Goal: Task Accomplishment & Management: Use online tool/utility

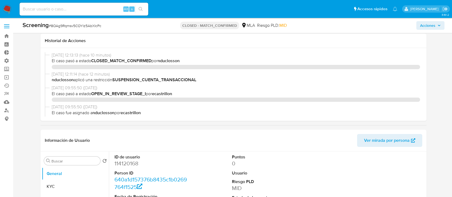
select select "10"
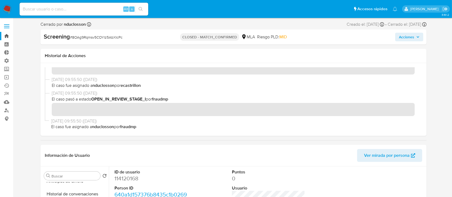
click at [10, 35] on link "Bandeja" at bounding box center [32, 36] width 64 height 8
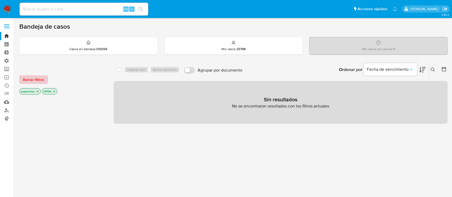
click at [35, 79] on span "Borrar filtros" at bounding box center [33, 80] width 21 height 8
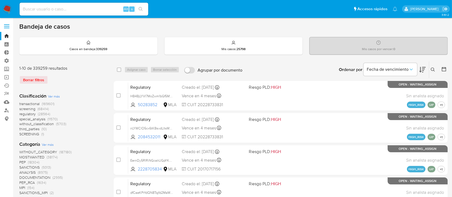
click at [56, 13] on div "Alt s" at bounding box center [84, 9] width 129 height 13
click at [56, 12] on div "Alt s" at bounding box center [84, 9] width 129 height 13
click at [56, 13] on div "Alt s" at bounding box center [84, 9] width 129 height 13
click at [56, 8] on input at bounding box center [84, 9] width 129 height 7
paste input "1158603985"
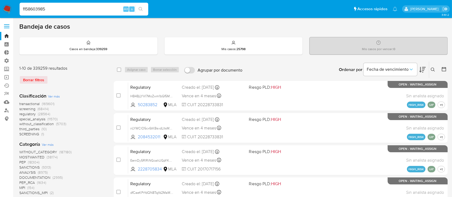
type input "1158603985"
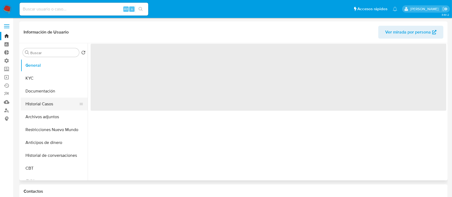
click at [42, 104] on button "Historial Casos" at bounding box center [52, 104] width 63 height 13
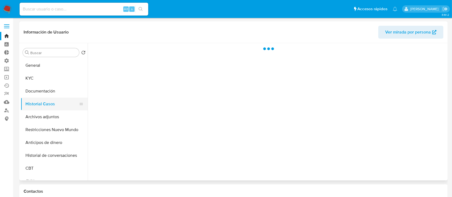
select select "10"
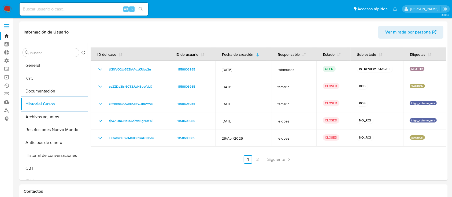
click at [97, 9] on input at bounding box center [84, 9] width 129 height 7
type input "v"
paste input "39787477"
type input "39787477"
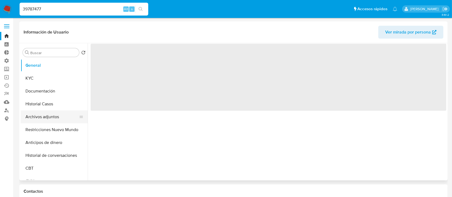
select select "10"
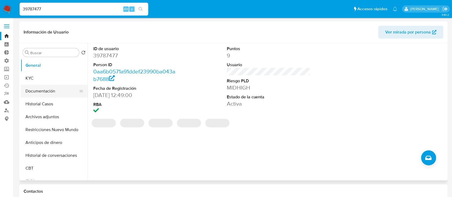
click at [41, 94] on button "Documentación" at bounding box center [52, 91] width 63 height 13
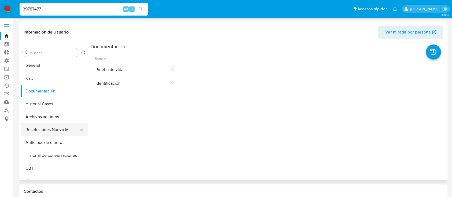
click at [52, 127] on button "Restricciones Nuevo Mundo" at bounding box center [52, 129] width 63 height 13
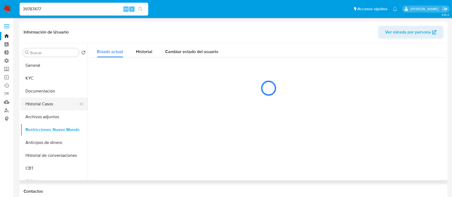
click at [47, 105] on button "Historial Casos" at bounding box center [52, 104] width 63 height 13
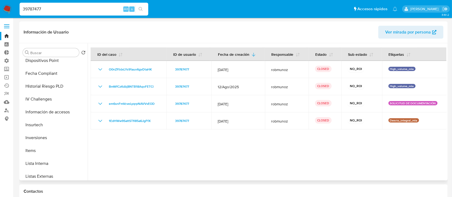
scroll to position [220, 0]
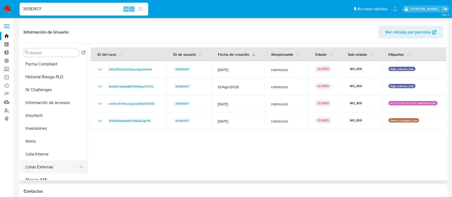
click at [49, 162] on button "Listas Externas" at bounding box center [52, 167] width 63 height 13
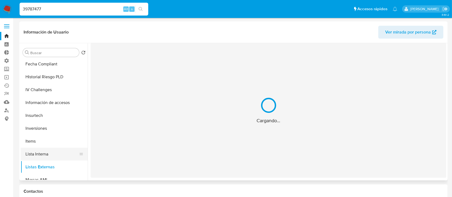
click at [49, 153] on button "Lista Interna" at bounding box center [52, 154] width 63 height 13
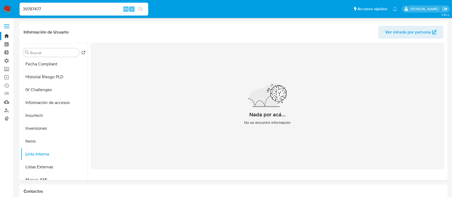
click at [86, 11] on input "39787477" at bounding box center [84, 9] width 129 height 7
paste input "104366795"
type input "1043667957"
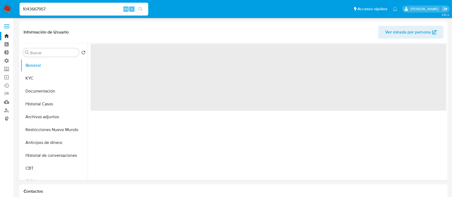
select select "10"
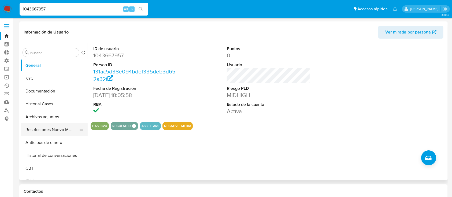
click at [36, 127] on button "Restricciones Nuevo Mundo" at bounding box center [52, 129] width 63 height 13
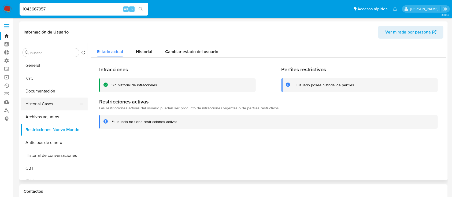
click at [32, 98] on button "Historial Casos" at bounding box center [52, 104] width 63 height 13
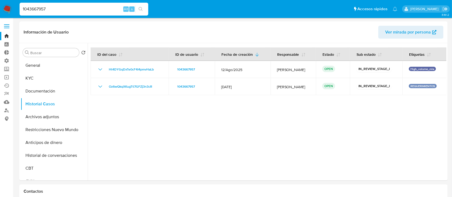
click at [71, 10] on input "1043667957" at bounding box center [84, 9] width 129 height 7
paste input "536202453"
type input "536202453"
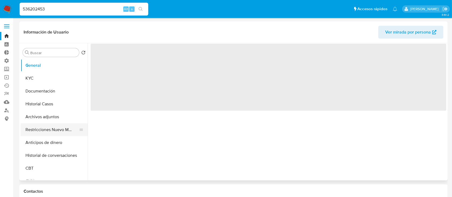
click at [43, 132] on button "Restricciones Nuevo Mundo" at bounding box center [52, 129] width 63 height 13
select select "10"
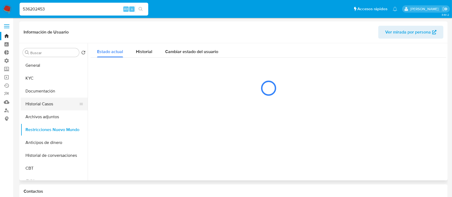
click at [38, 102] on button "Historial Casos" at bounding box center [52, 104] width 63 height 13
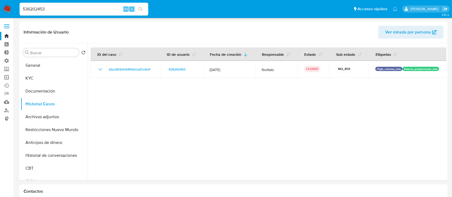
click at [6, 77] on link "Operaciones masivas" at bounding box center [32, 77] width 64 height 8
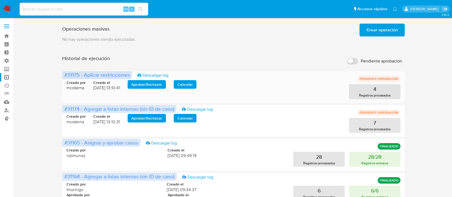
click at [146, 82] on span "Aprobar / Rechazar" at bounding box center [146, 85] width 31 height 8
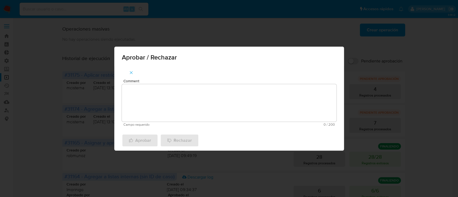
click at [151, 98] on textarea "Comment" at bounding box center [229, 103] width 215 height 38
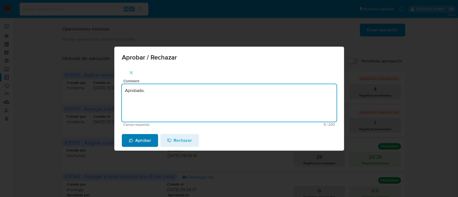
type textarea "Aprobado."
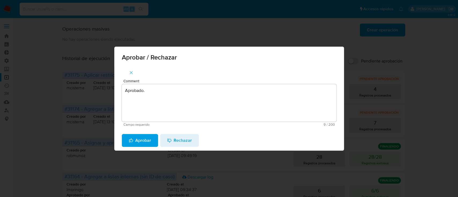
click at [130, 140] on icon "button" at bounding box center [131, 140] width 4 height 5
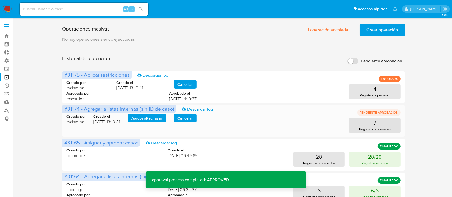
click at [141, 118] on span "Aprobar / Rechazar" at bounding box center [146, 119] width 31 height 8
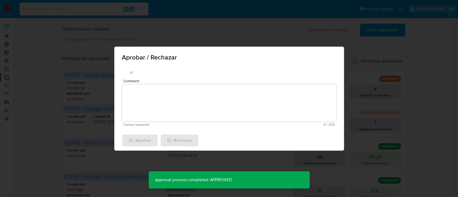
click at [149, 108] on textarea "Comment" at bounding box center [229, 103] width 215 height 38
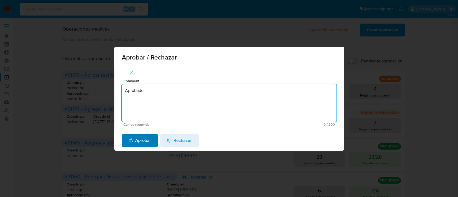
type textarea "Aprobado."
click at [144, 135] on span "Aprobar" at bounding box center [140, 141] width 22 height 12
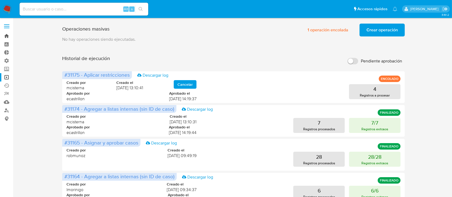
click at [2, 34] on link "Bandeja" at bounding box center [32, 36] width 64 height 8
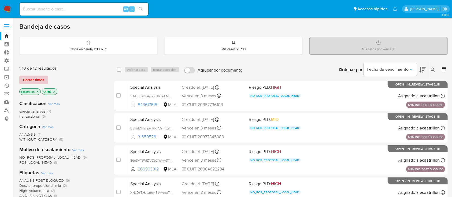
click at [37, 76] on span "Borrar filtros" at bounding box center [33, 80] width 21 height 8
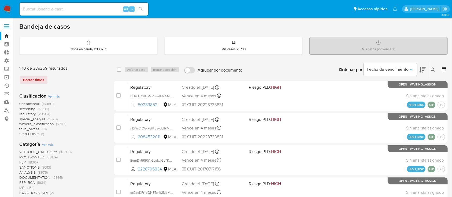
click at [85, 11] on input at bounding box center [84, 9] width 129 height 7
paste input "313387306"
type input "313387306"
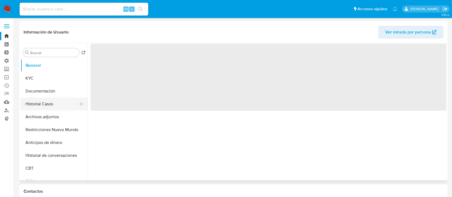
click at [47, 110] on button "Historial Casos" at bounding box center [52, 104] width 63 height 13
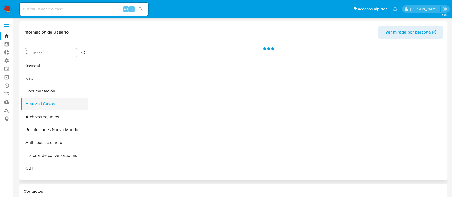
select select "10"
